Goal: Obtain resource: Obtain resource

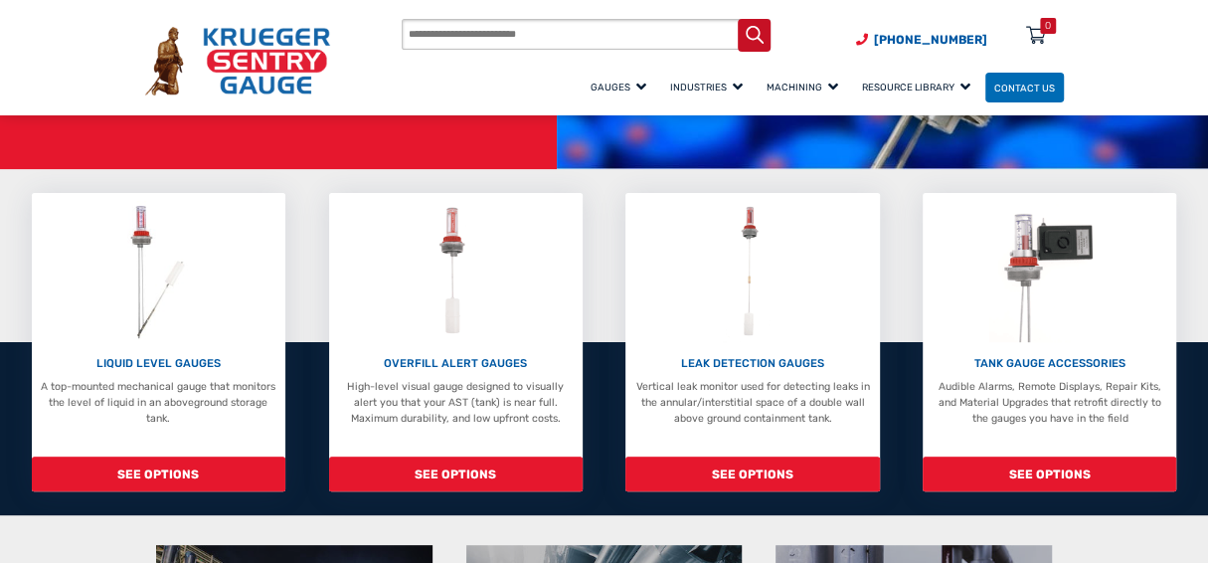
scroll to position [305, 0]
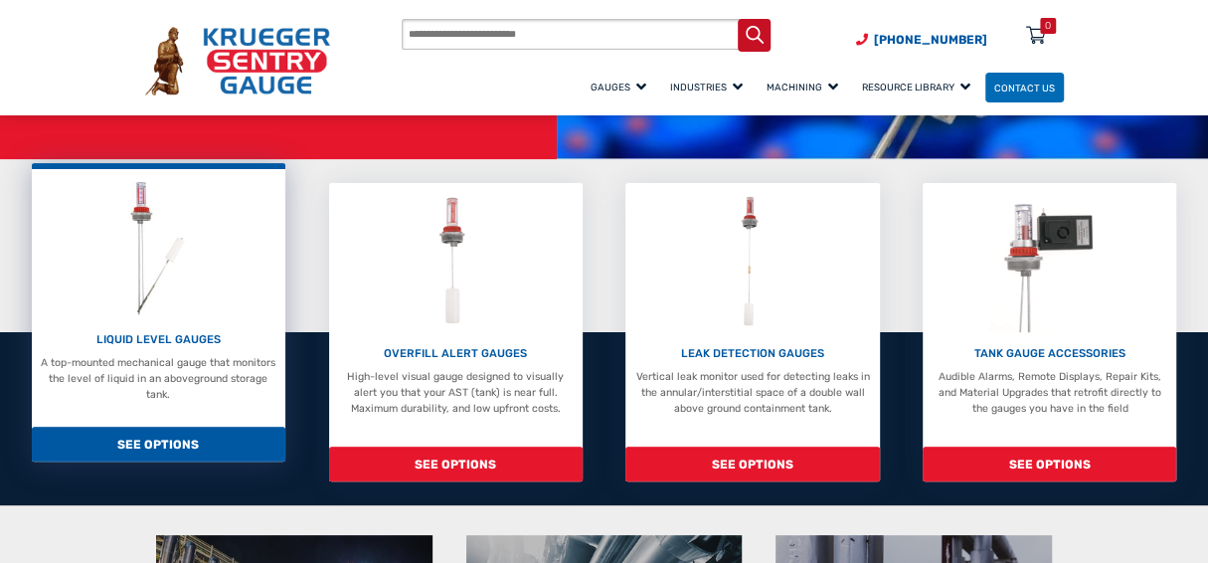
click at [185, 446] on span "SEE OPTIONS" at bounding box center [159, 444] width 254 height 35
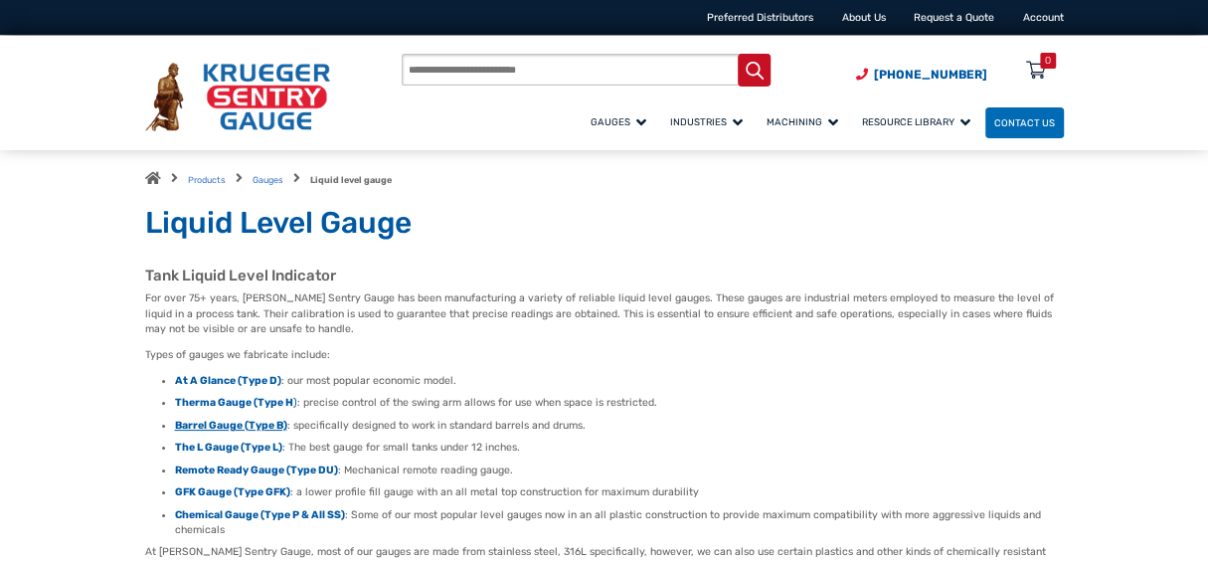
click at [235, 430] on strong "Barrel Gauge (Type B)" at bounding box center [231, 425] width 112 height 13
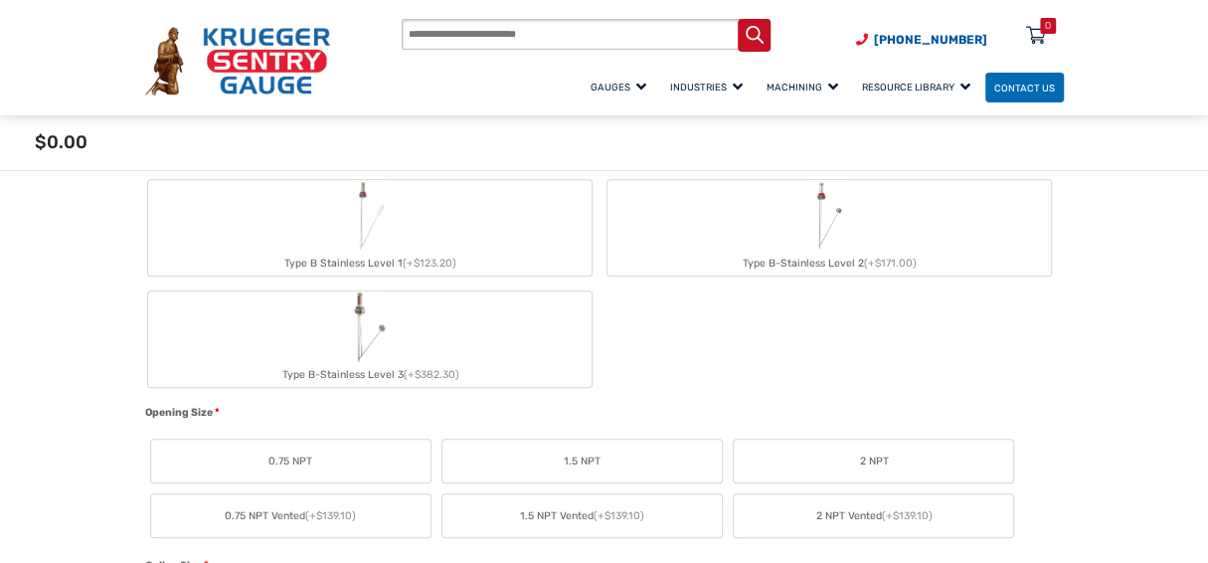
scroll to position [751, 0]
click at [353, 212] on img "Type B Stainless Level 1" at bounding box center [370, 211] width 38 height 72
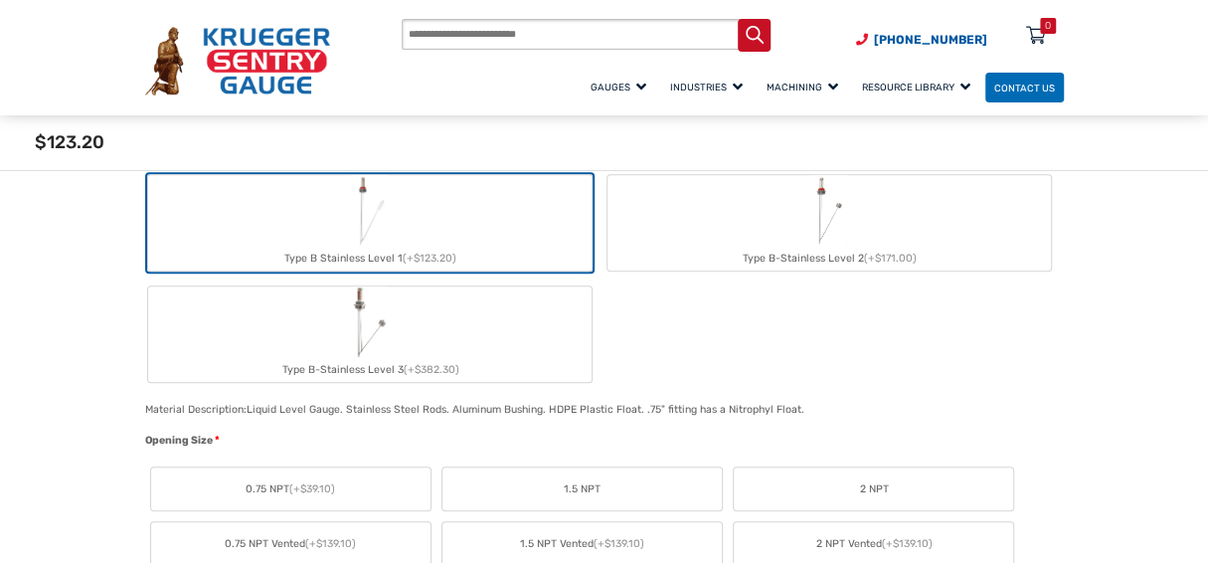
click at [355, 253] on div "Type B Stainless Level 1 (+$123.20)" at bounding box center [369, 259] width 443 height 24
click at [882, 484] on span "2 NPT" at bounding box center [873, 489] width 29 height 16
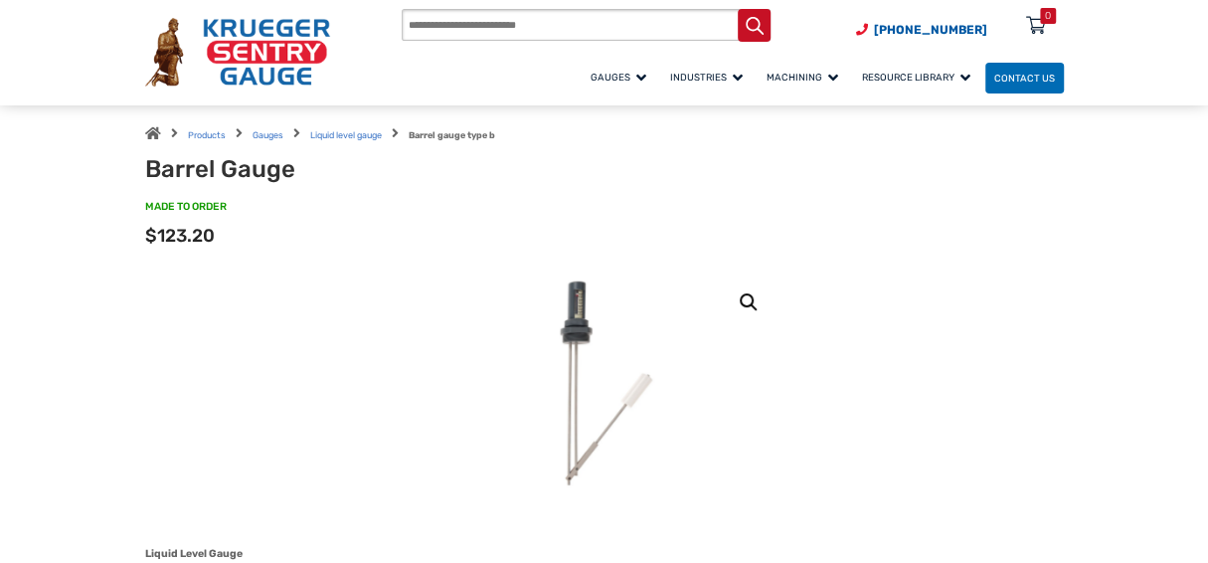
scroll to position [34, 0]
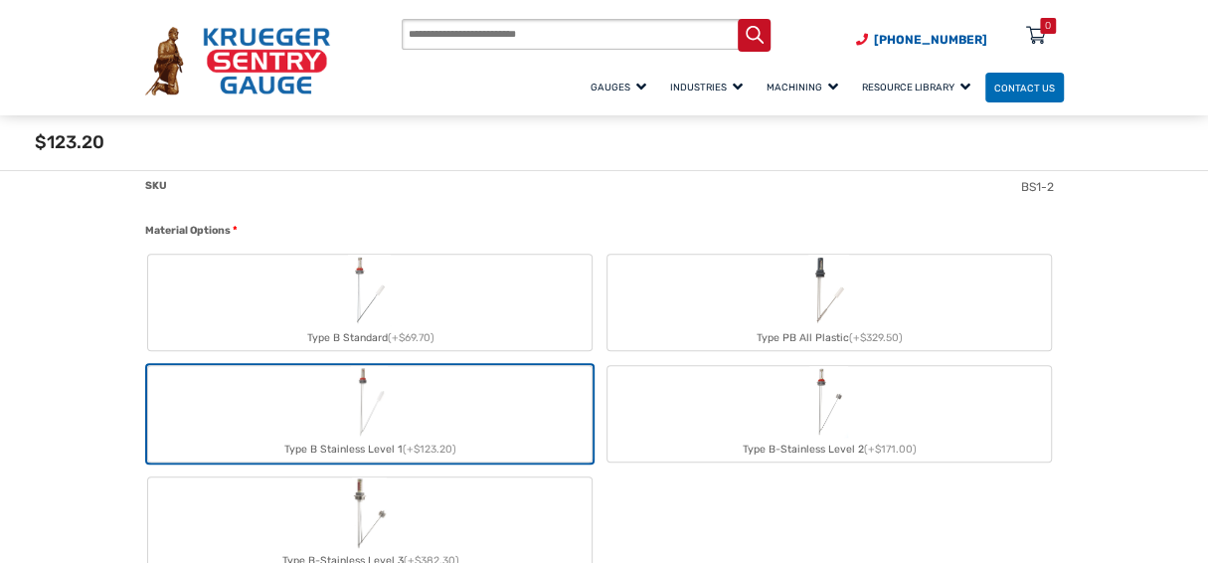
scroll to position [577, 0]
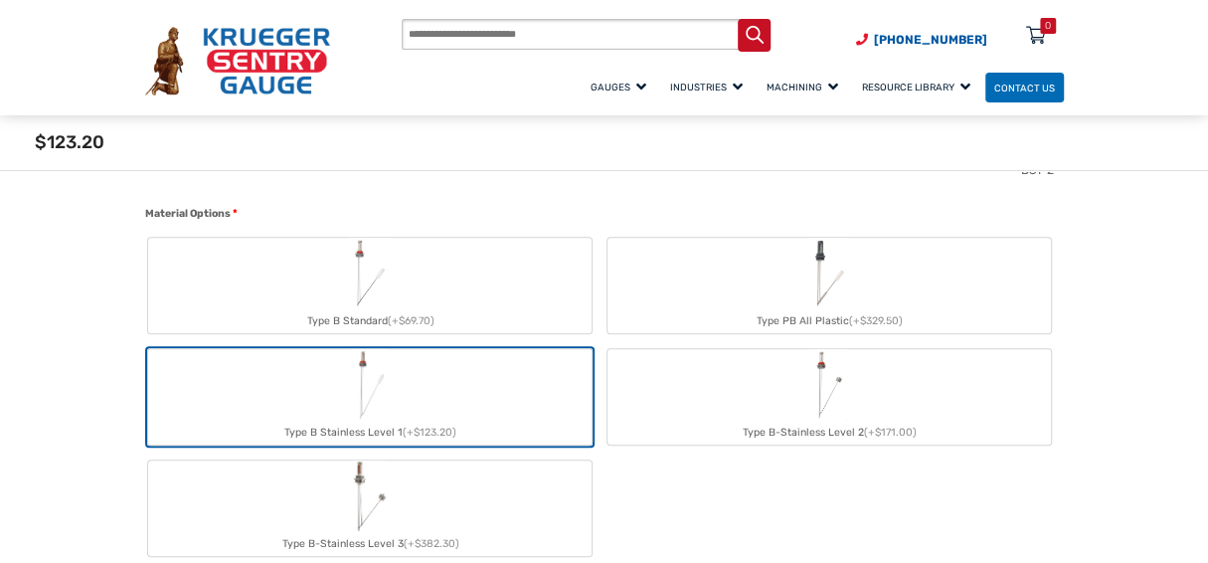
click at [800, 391] on label "Type B-Stainless Level 2 (+$171.00)" at bounding box center [829, 396] width 443 height 95
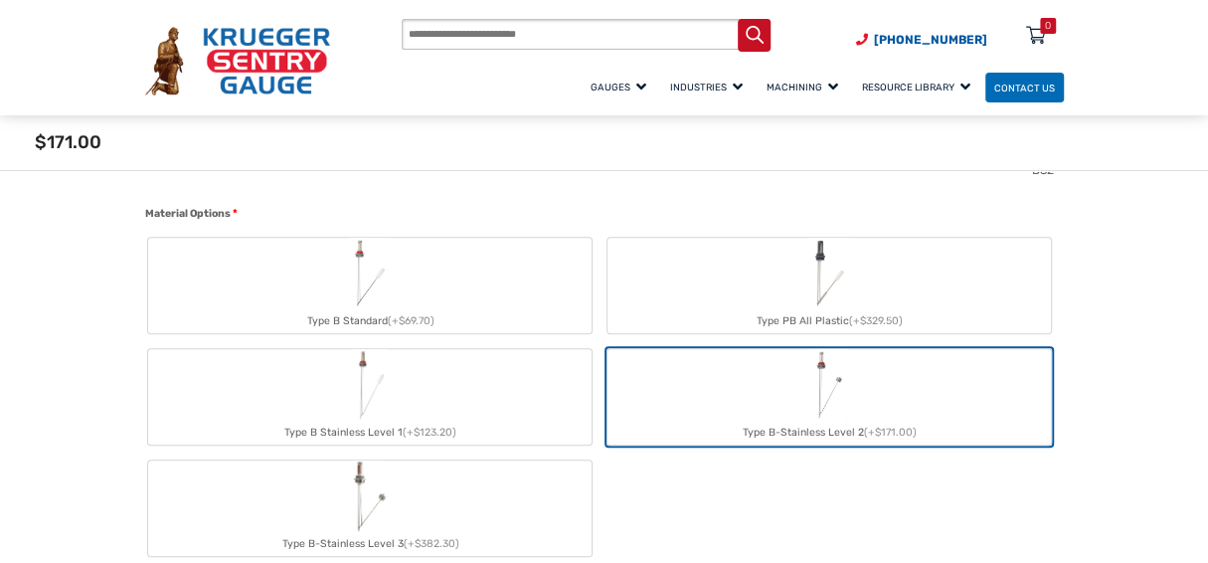
click at [828, 390] on img "Type B-Stainless Level 2" at bounding box center [828, 385] width 39 height 72
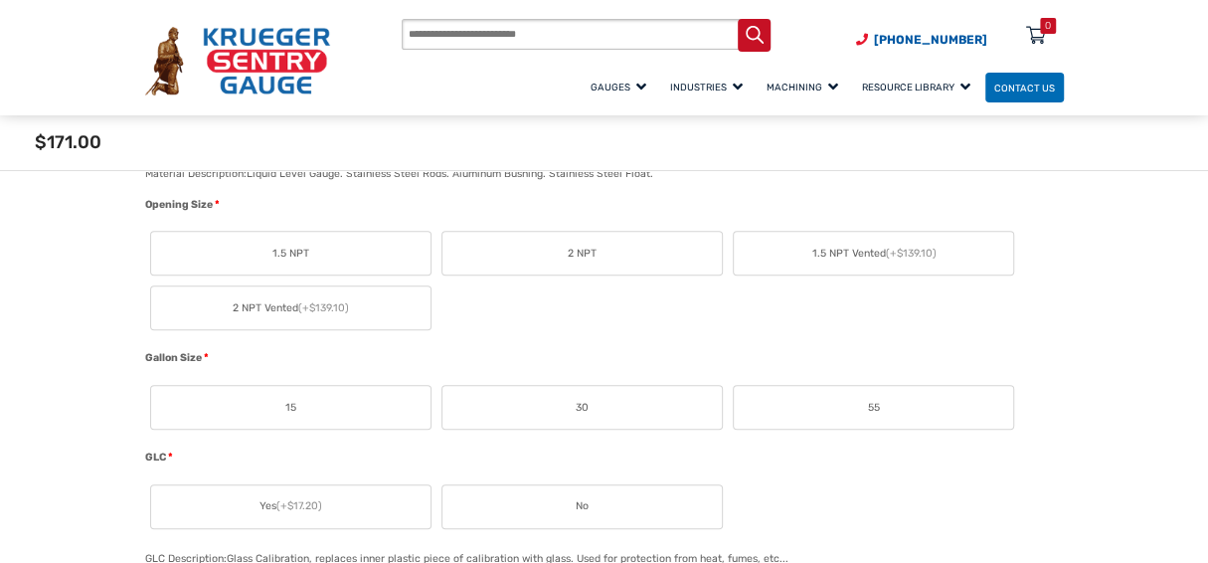
scroll to position [1002, 0]
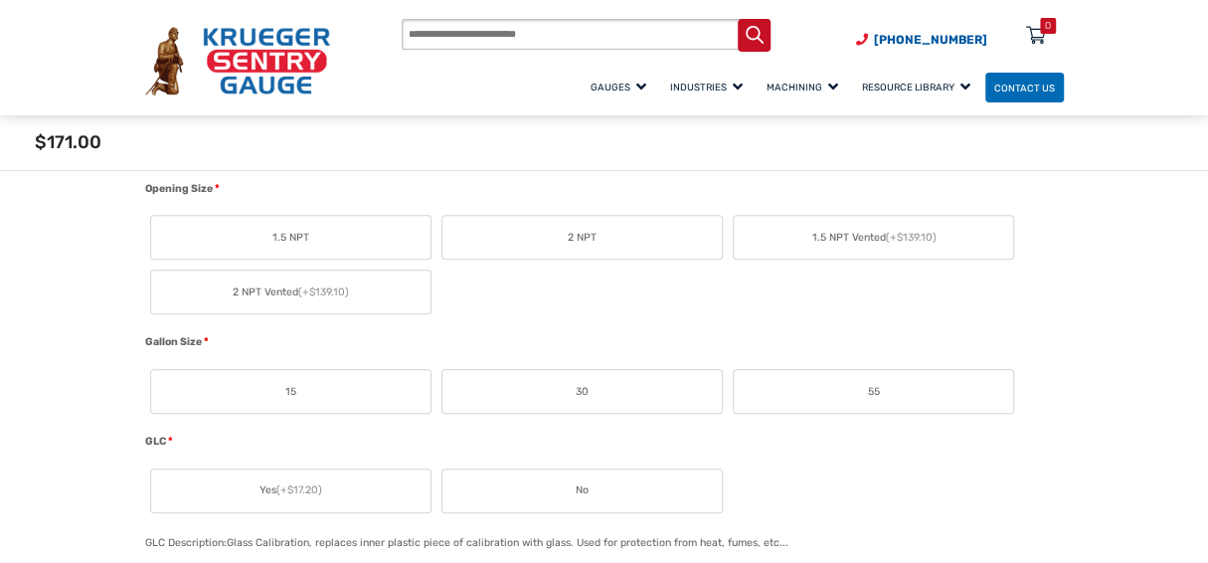
click at [608, 234] on label "2 NPT" at bounding box center [581, 237] width 279 height 43
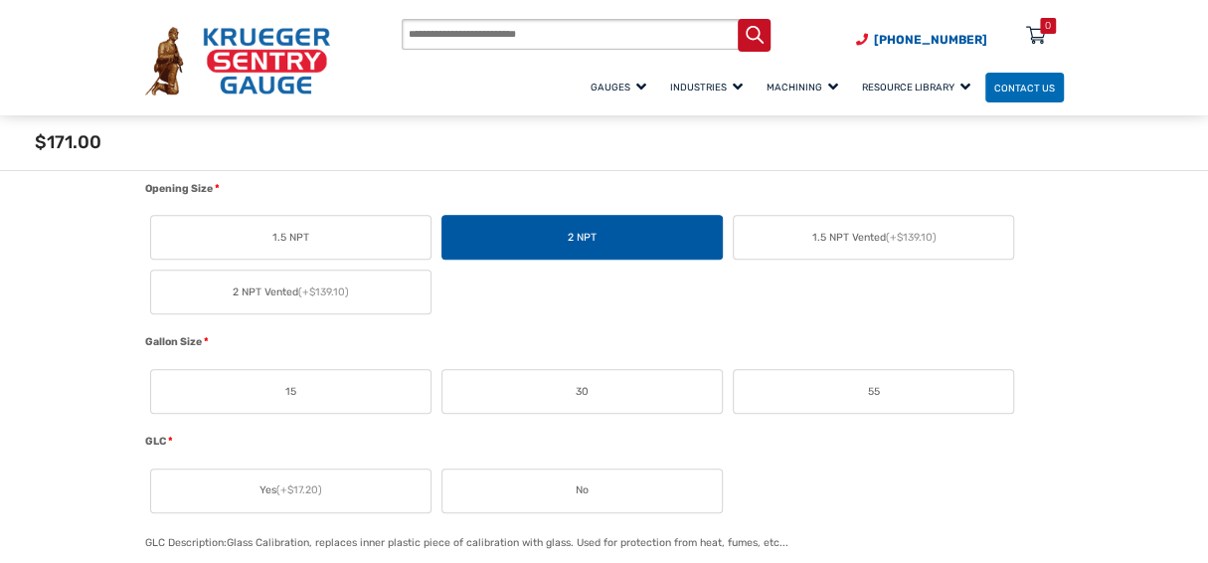
click at [608, 234] on label "2 NPT" at bounding box center [581, 237] width 279 height 43
click at [876, 399] on label "55" at bounding box center [873, 391] width 279 height 43
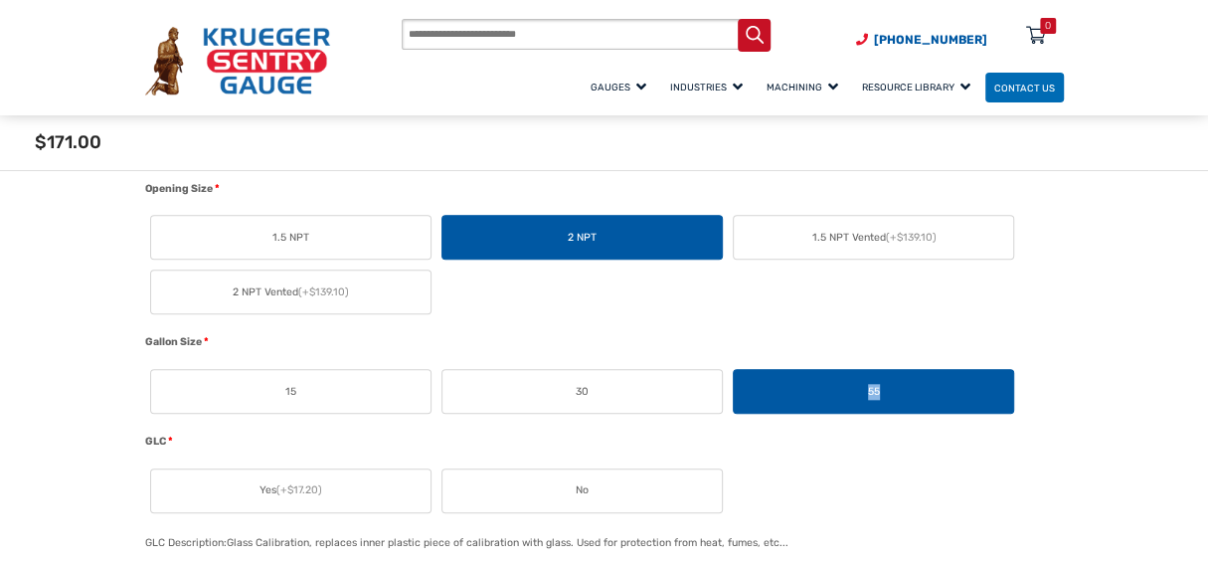
click at [876, 399] on label "55" at bounding box center [873, 391] width 279 height 43
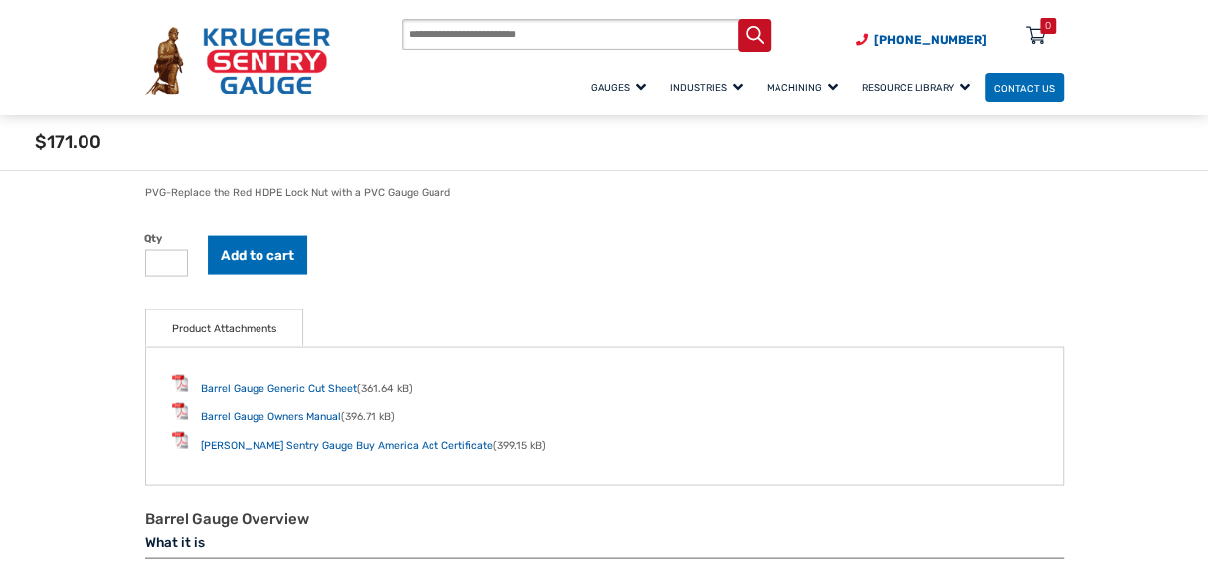
scroll to position [2217, 0]
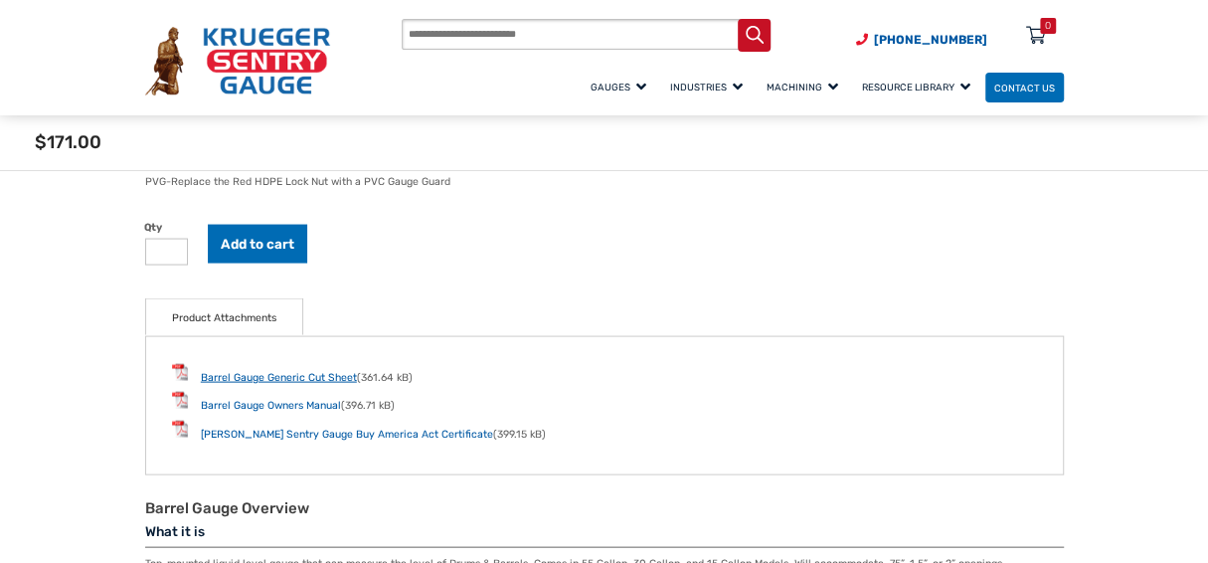
click at [296, 378] on link "Barrel Gauge Generic Cut Sheet" at bounding box center [279, 377] width 156 height 13
